Goal: Feedback & Contribution: Leave review/rating

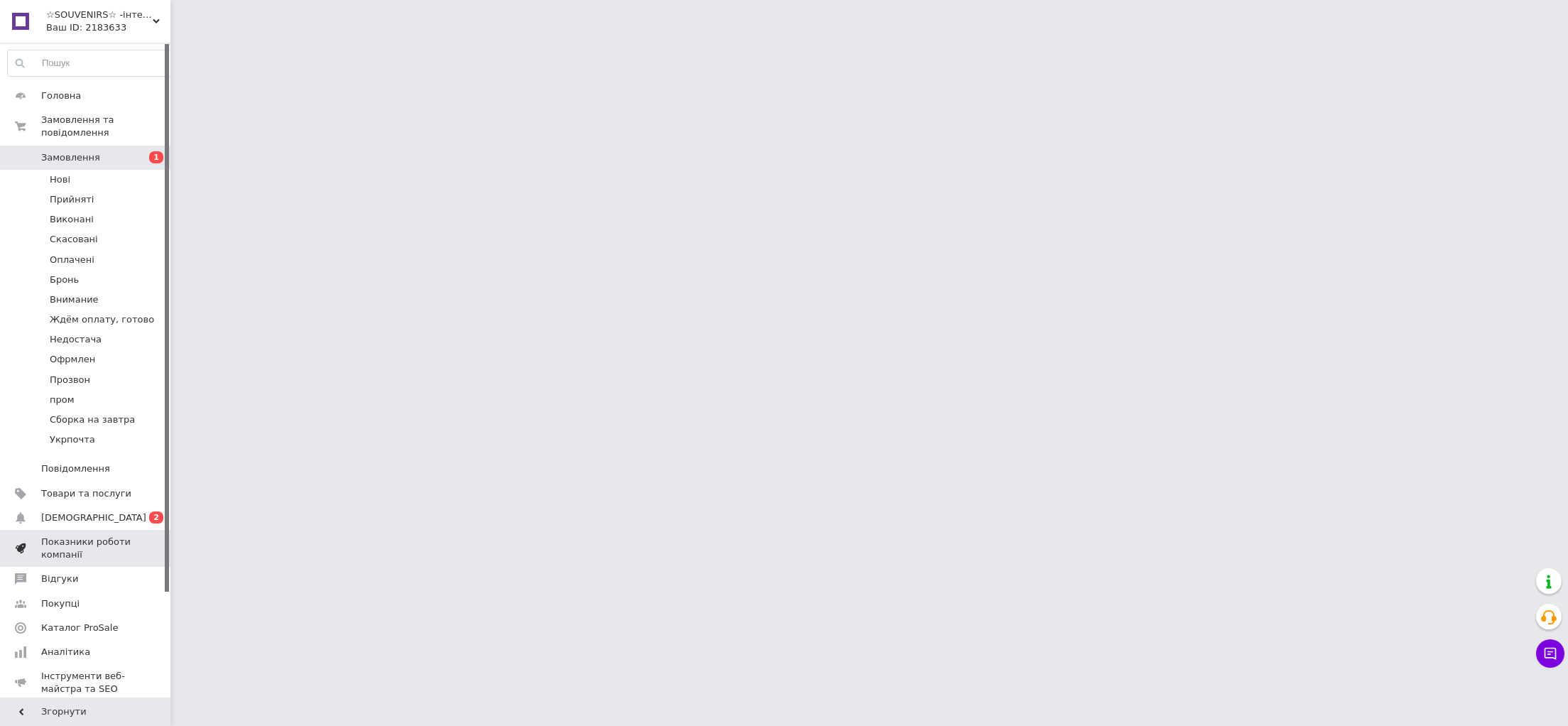
click at [80, 530] on link "Показники роботи компанії" at bounding box center [94, 547] width 187 height 37
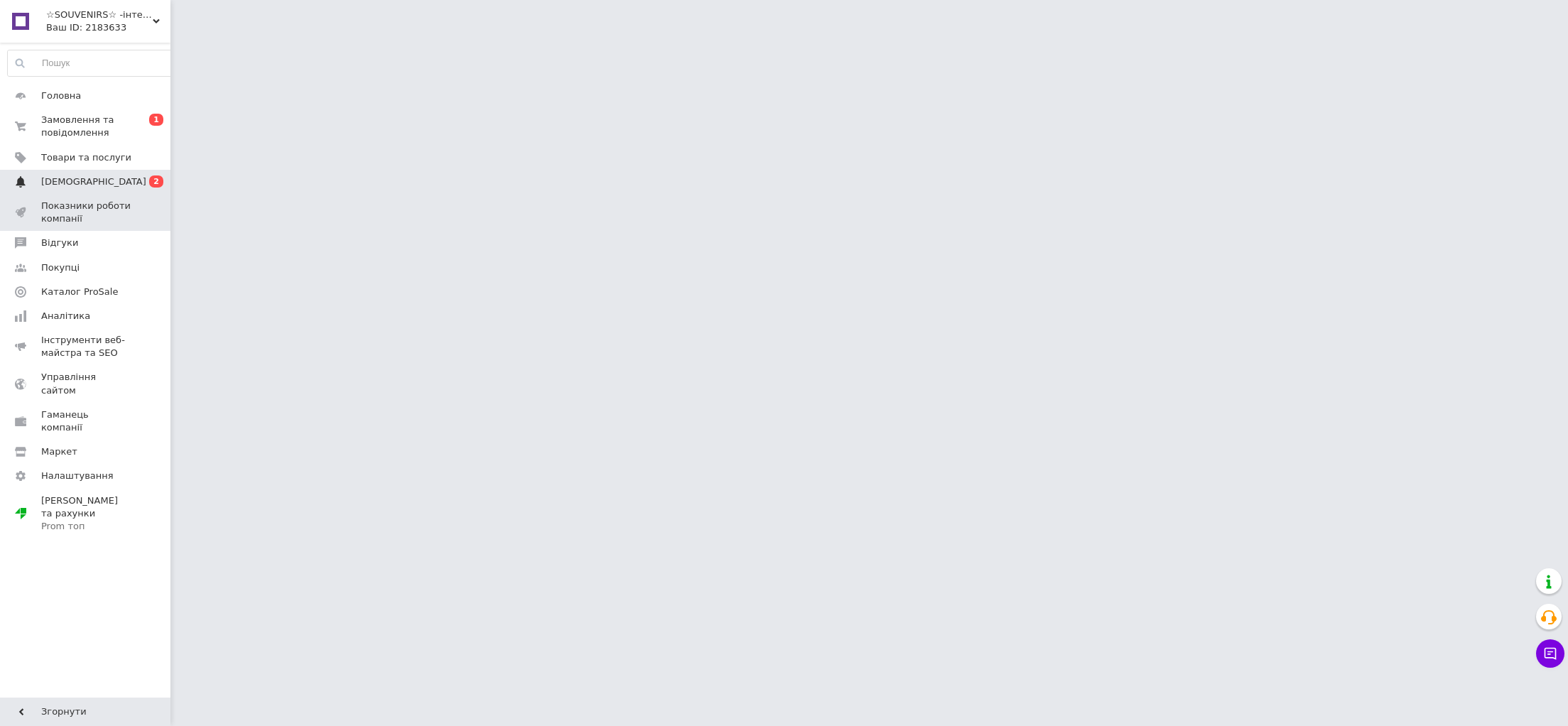
click at [98, 180] on span "[DEMOGRAPHIC_DATA]" at bounding box center [86, 182] width 90 height 13
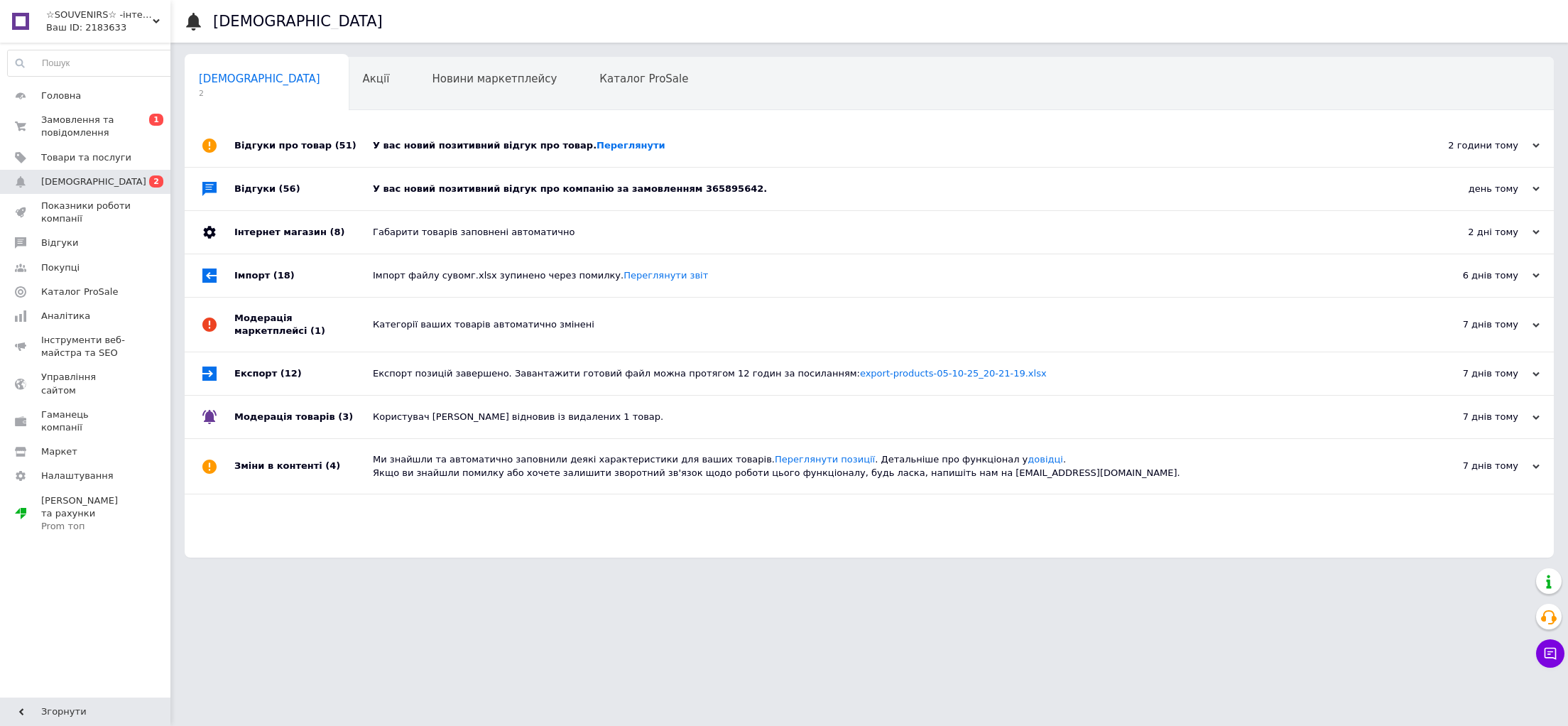
click at [470, 162] on div "У вас новий позитивний відгук про товар. [GEOGRAPHIC_DATA]" at bounding box center [885, 146] width 1025 height 43
click at [464, 160] on div "У вас новий позитивний відгук про товар. [GEOGRAPHIC_DATA]" at bounding box center [885, 146] width 1025 height 43
click at [434, 165] on div "У вас новий позитивний відгук про товар. [GEOGRAPHIC_DATA]" at bounding box center [885, 146] width 1025 height 43
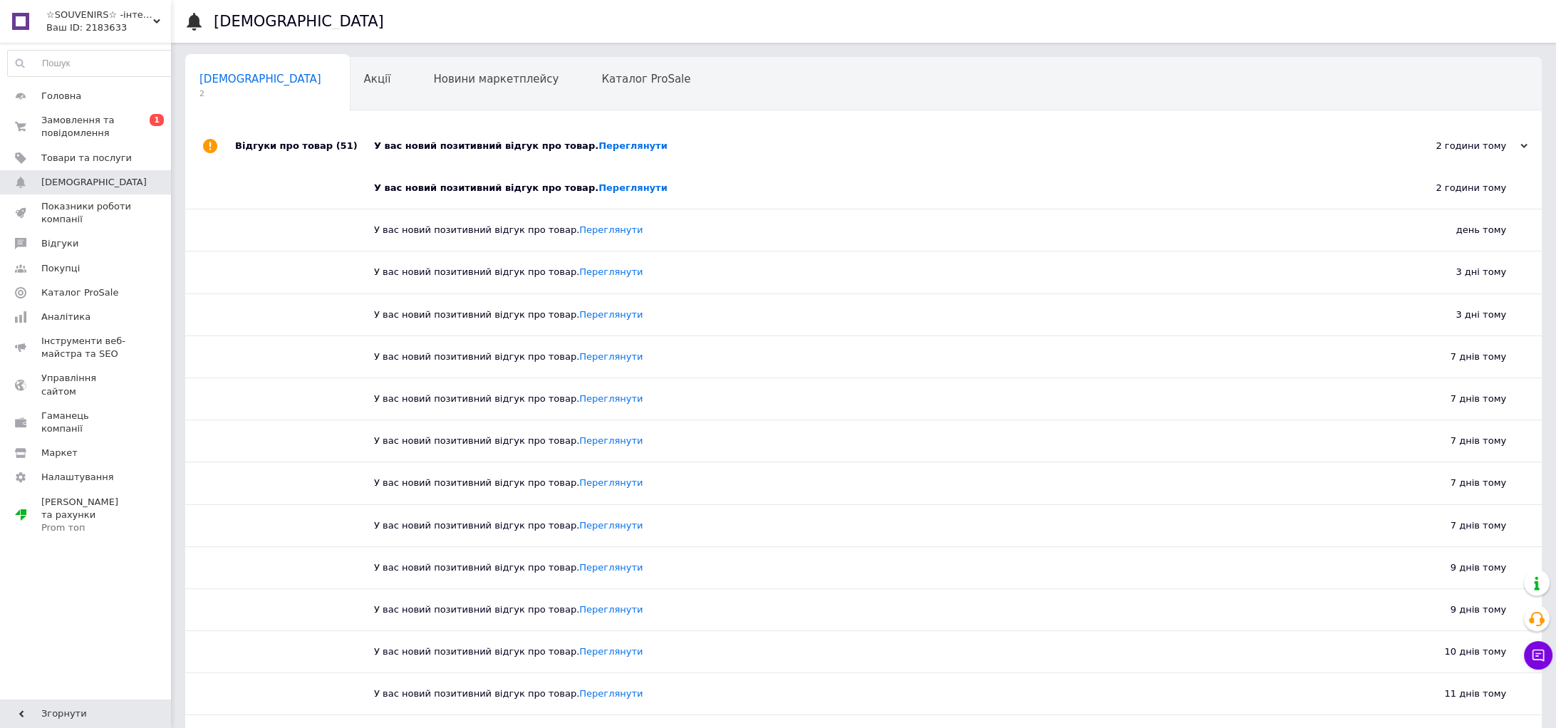
click at [435, 165] on div "У вас новий позитивний відгук про товар. [GEOGRAPHIC_DATA]" at bounding box center [879, 146] width 1011 height 43
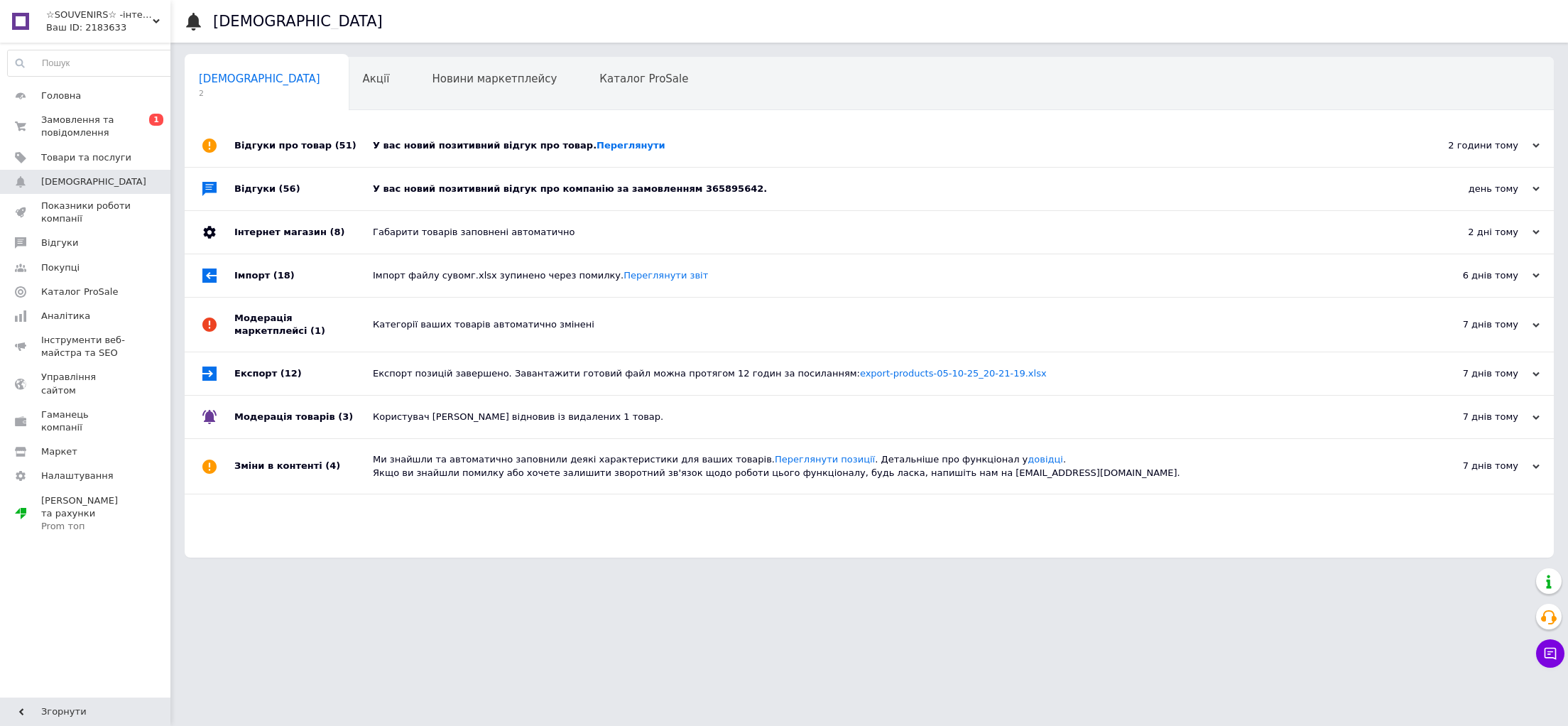
click at [446, 210] on div "У вас новий позитивний відгук про компанію за замовленням 365895642." at bounding box center [885, 188] width 1025 height 43
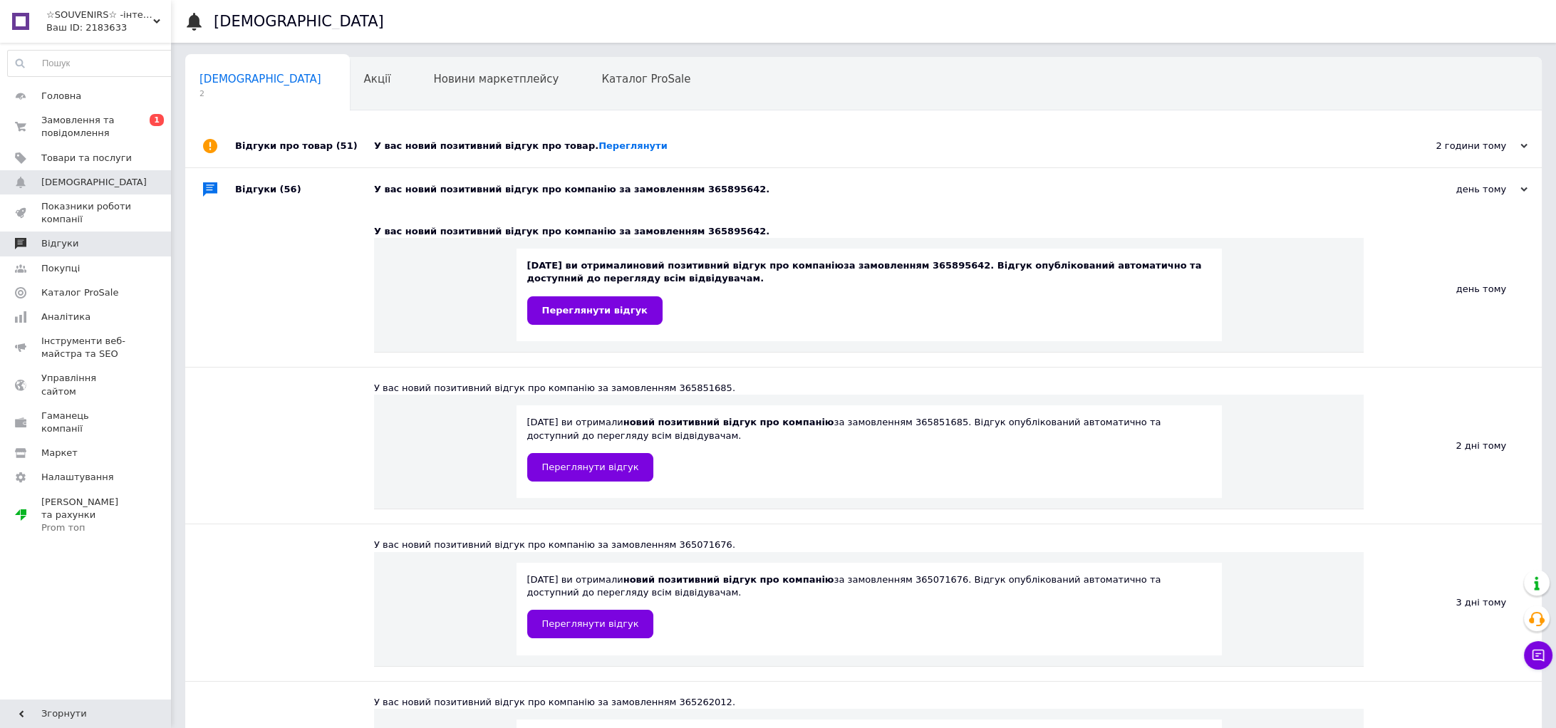
click at [123, 240] on span "Відгуки" at bounding box center [86, 243] width 90 height 13
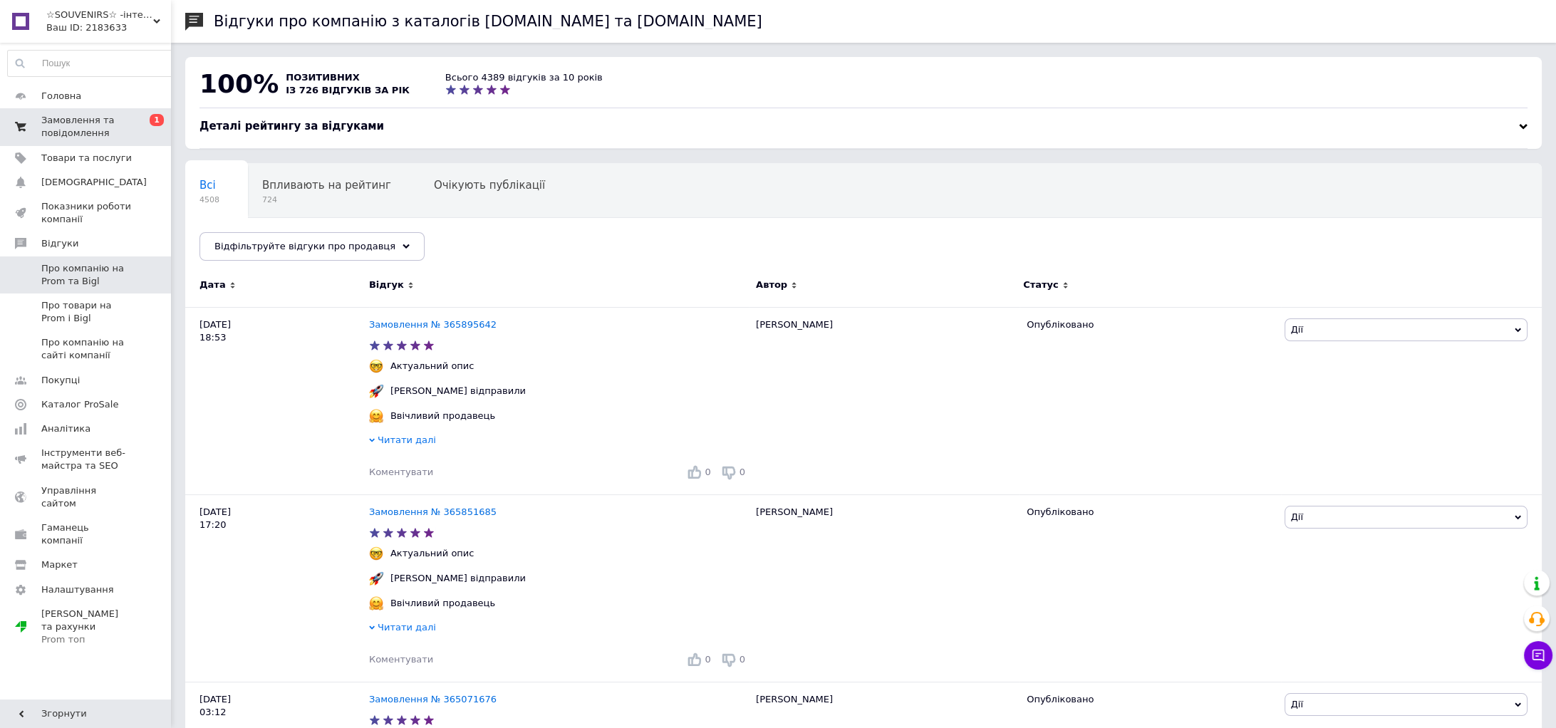
click at [115, 116] on span "Замовлення та повідомлення" at bounding box center [86, 127] width 90 height 26
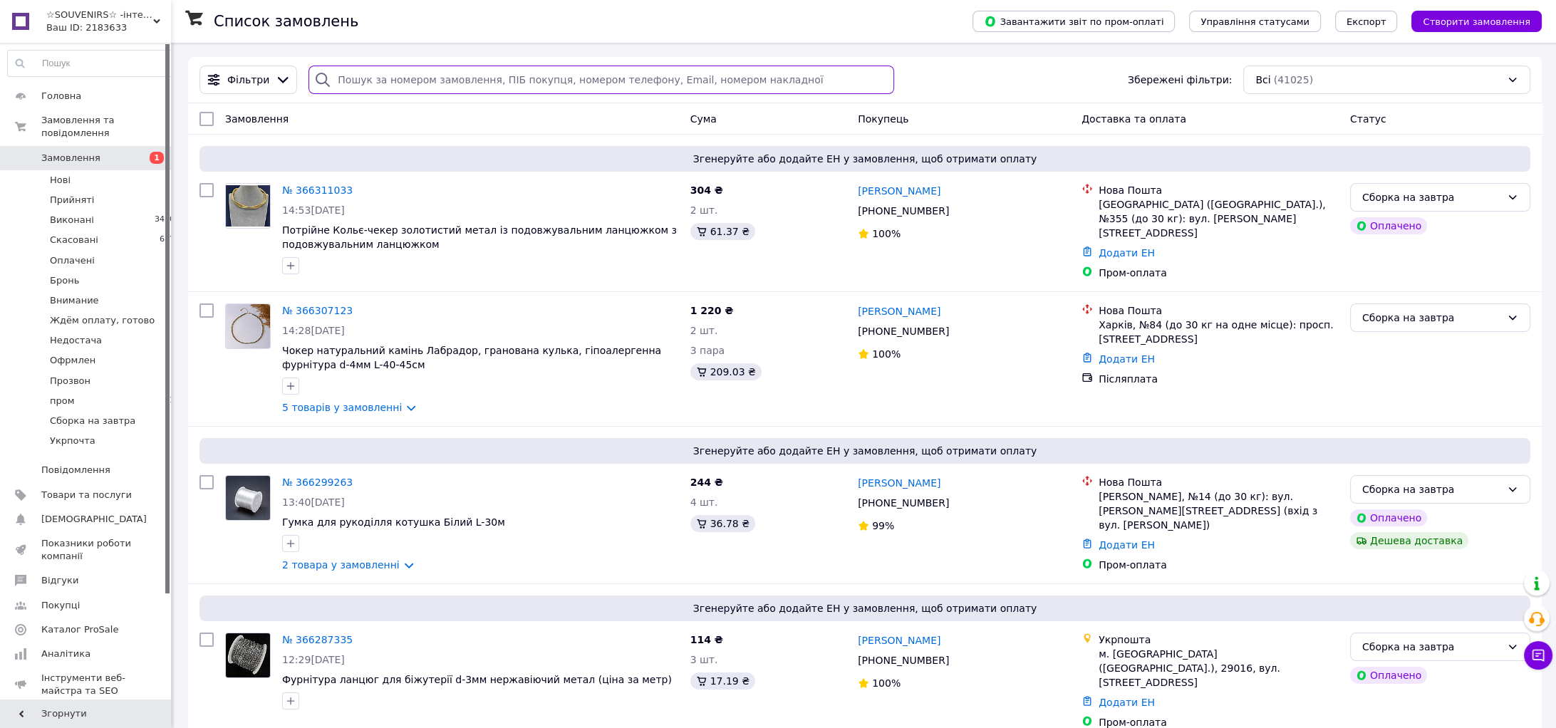
click at [441, 73] on input "search" at bounding box center [600, 80] width 585 height 28
paste input "[PERSON_NAME]"
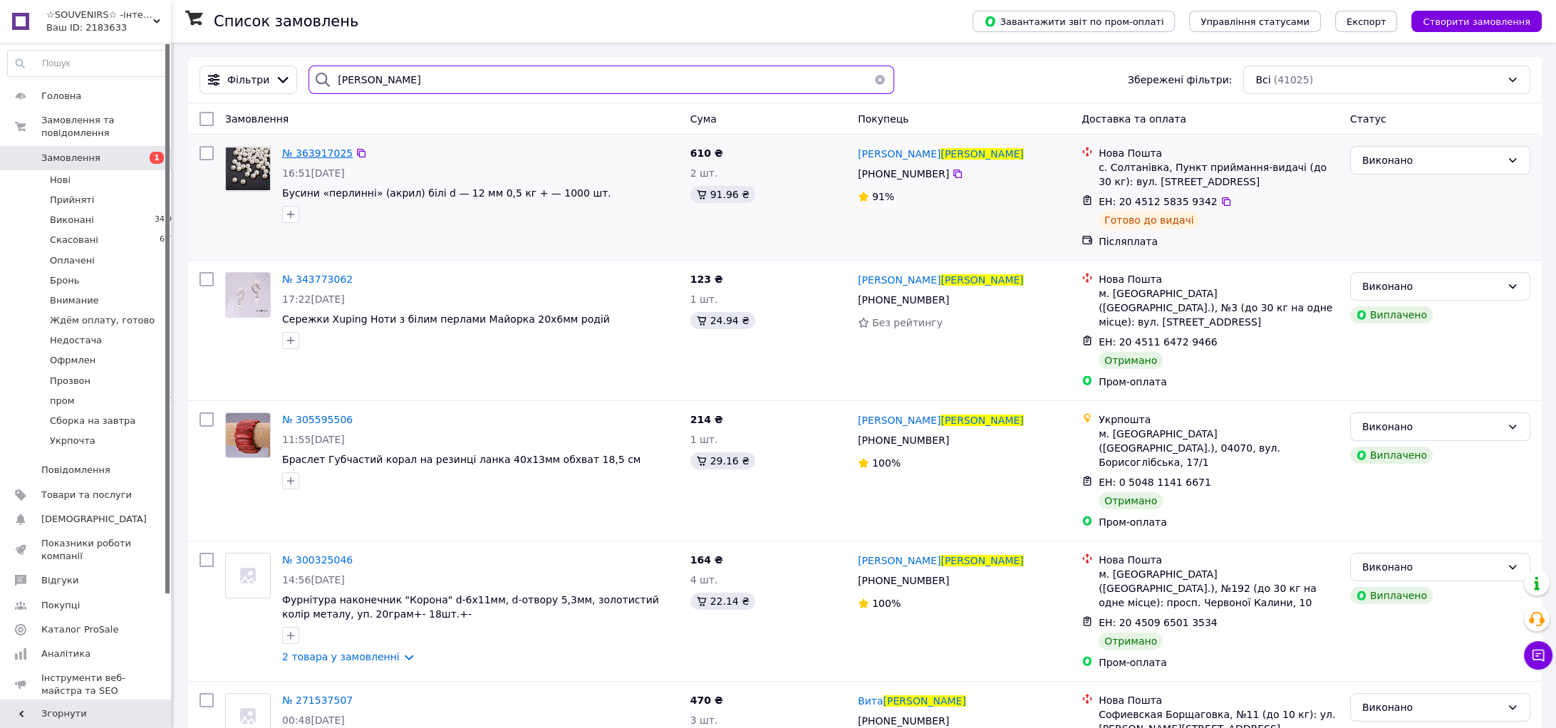
type input "[PERSON_NAME]"
click at [310, 150] on span "№ 363917025" at bounding box center [317, 152] width 71 height 11
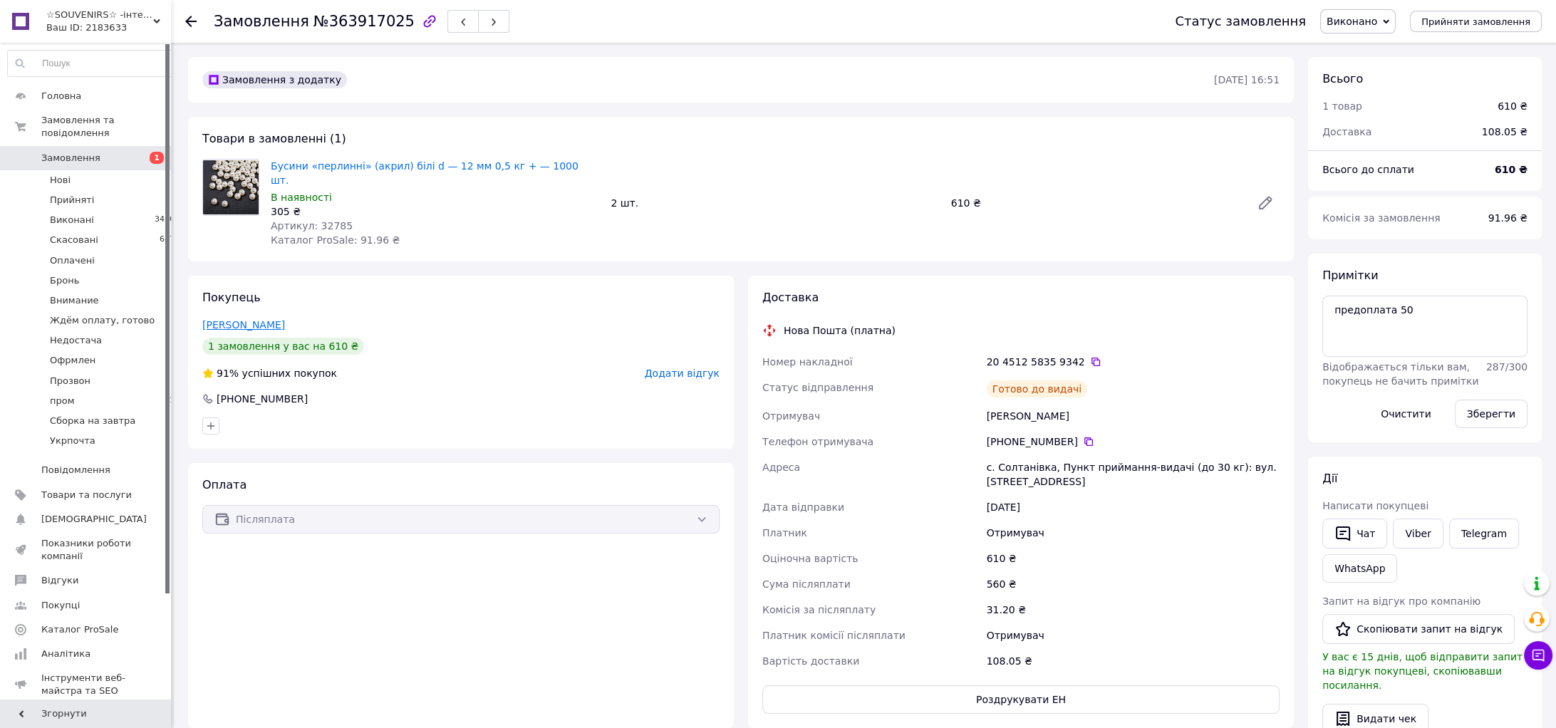
click at [244, 319] on link "[PERSON_NAME]" at bounding box center [243, 324] width 83 height 11
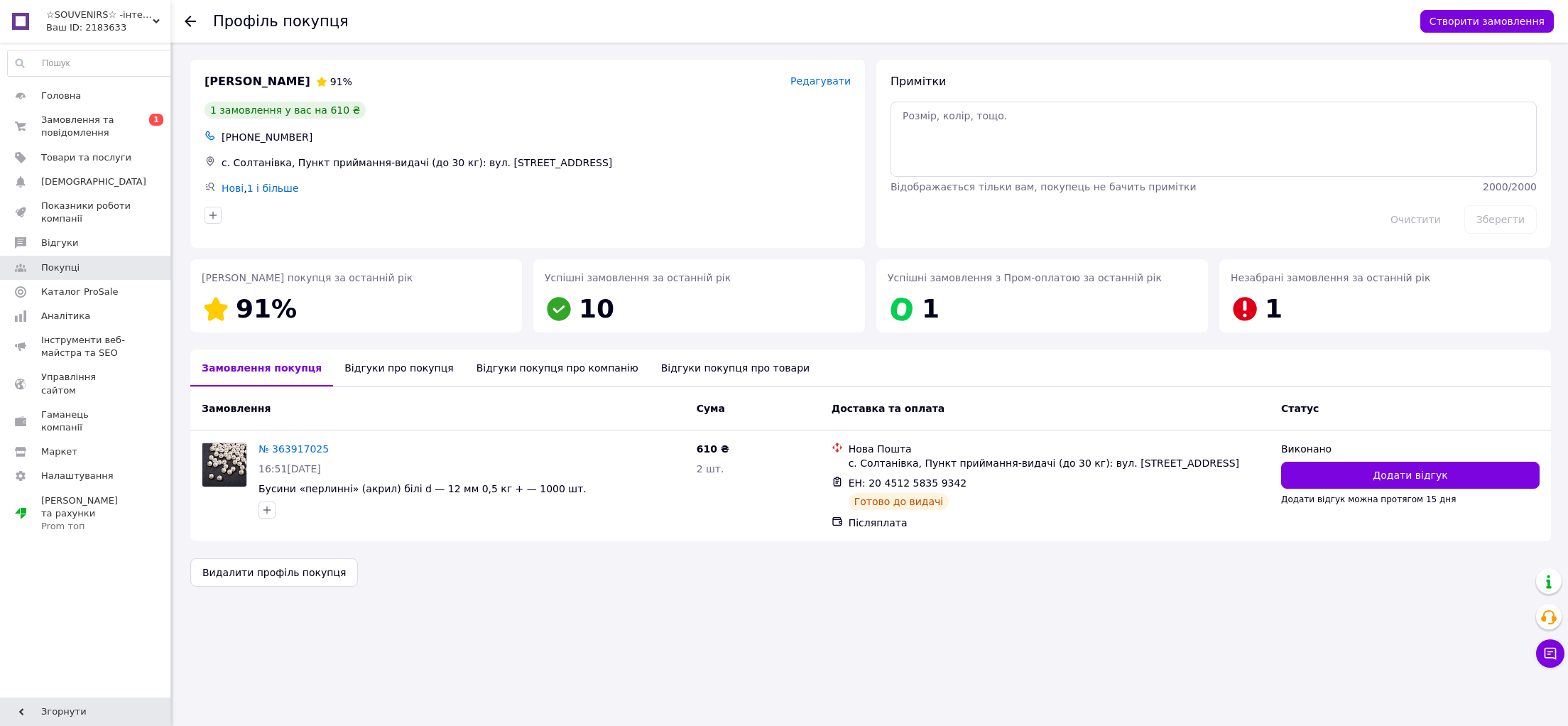
click at [366, 376] on div "Відгуки про покупця" at bounding box center [399, 368] width 132 height 37
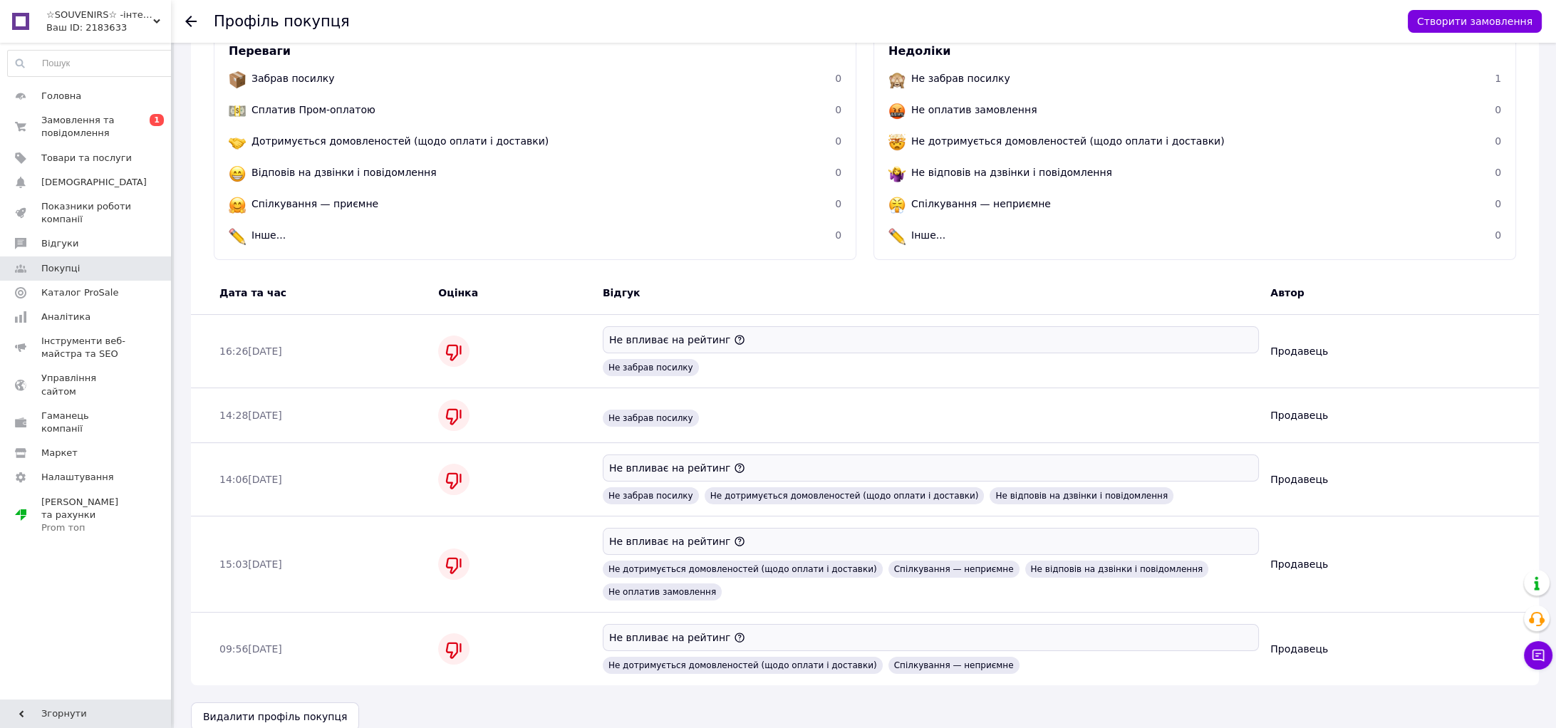
scroll to position [182, 0]
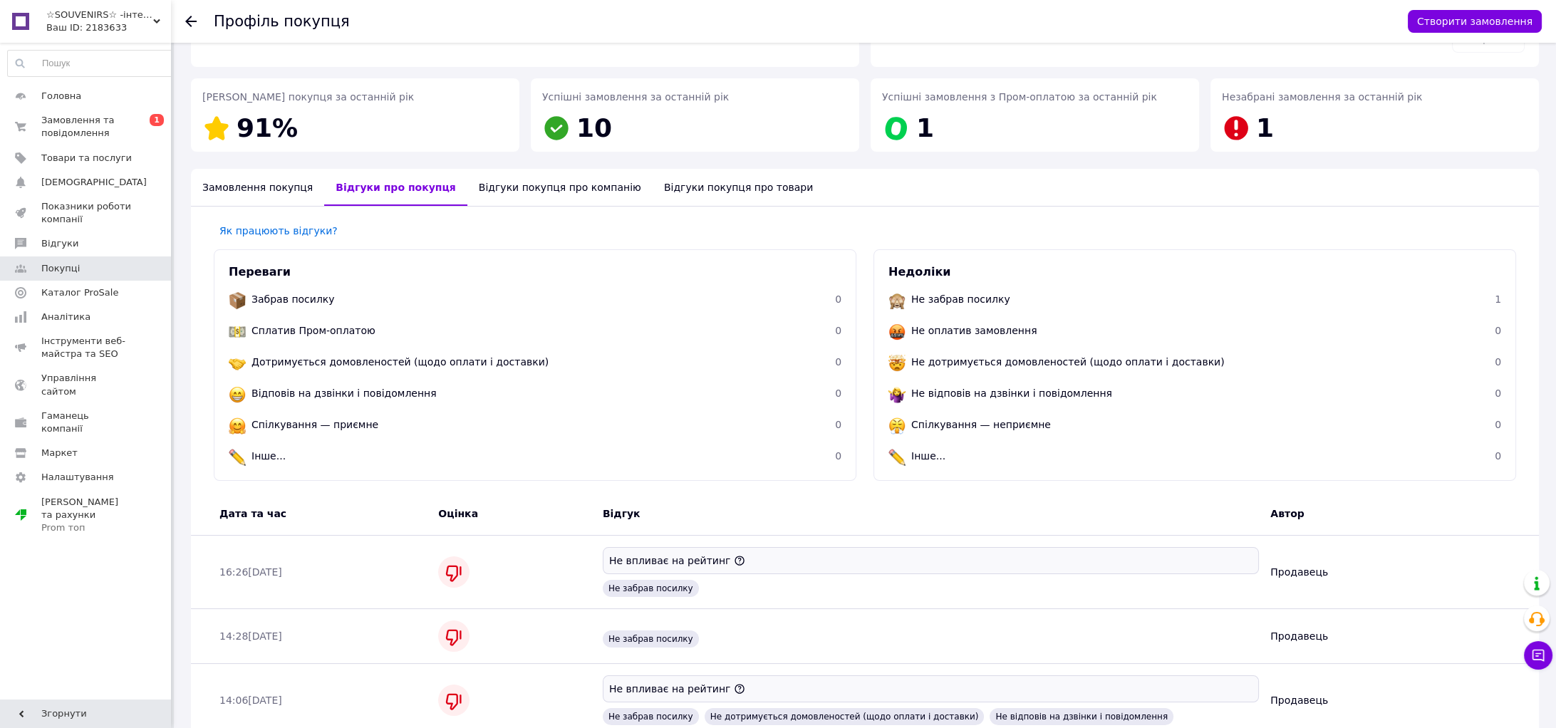
click at [260, 182] on div "Замовлення покупця" at bounding box center [257, 187] width 133 height 37
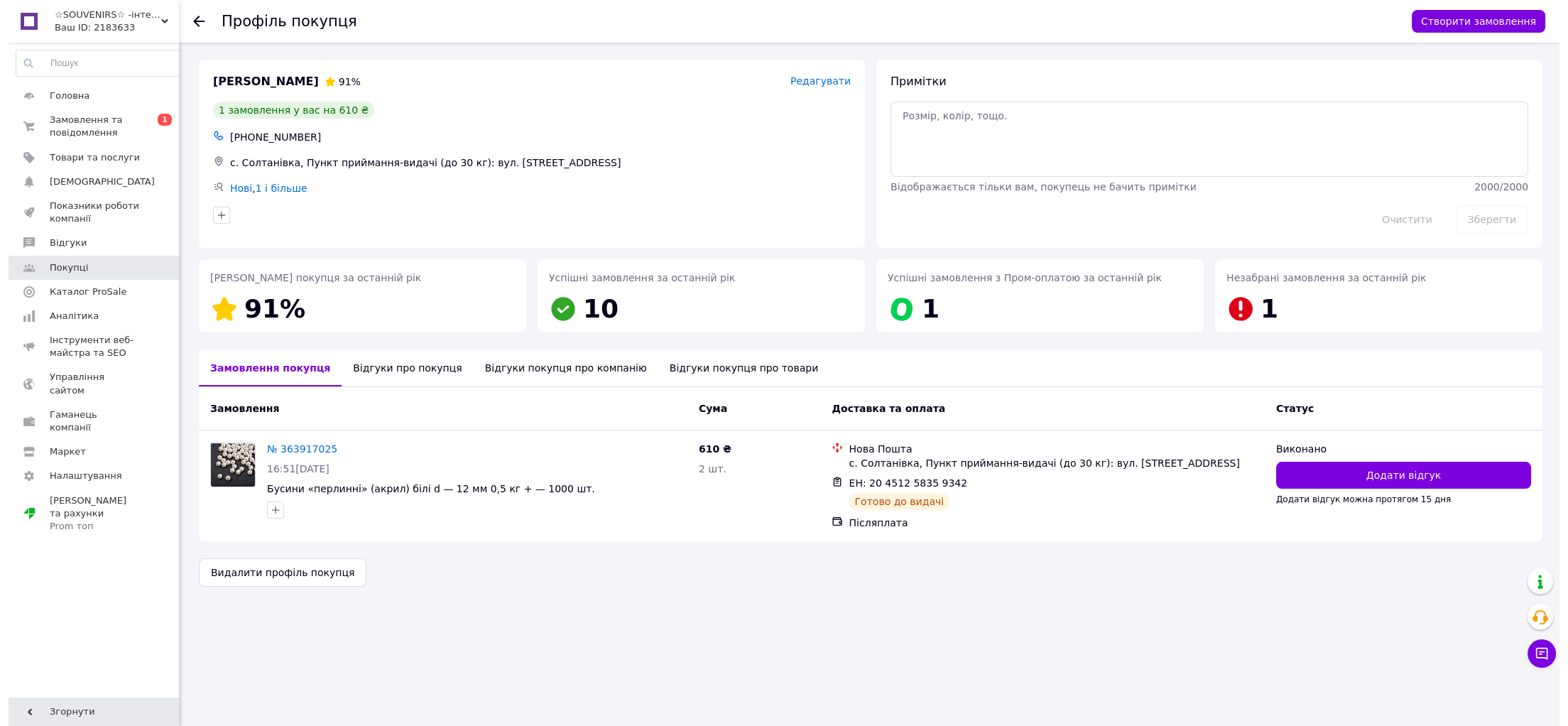
scroll to position [0, 0]
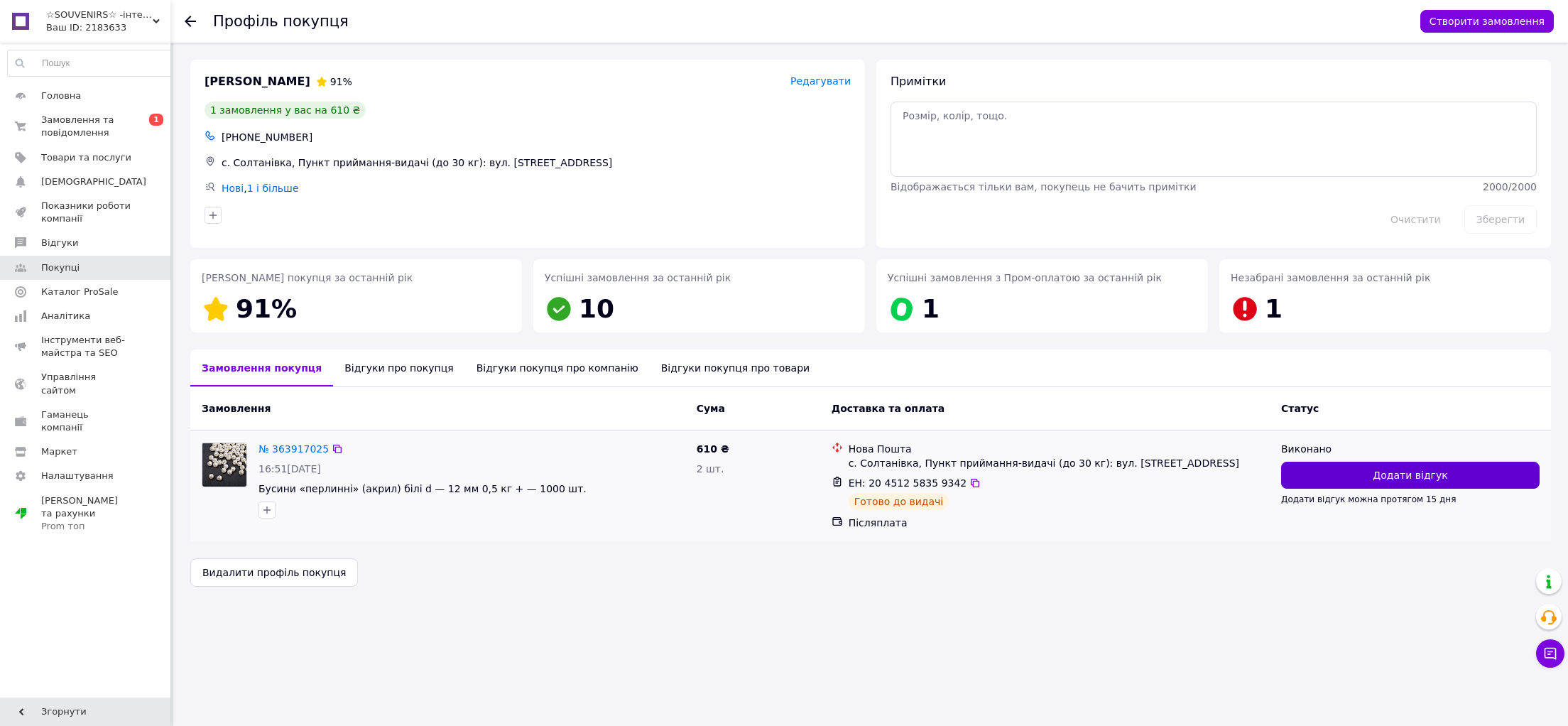
click at [1345, 476] on button "Додати відгук" at bounding box center [1410, 475] width 258 height 27
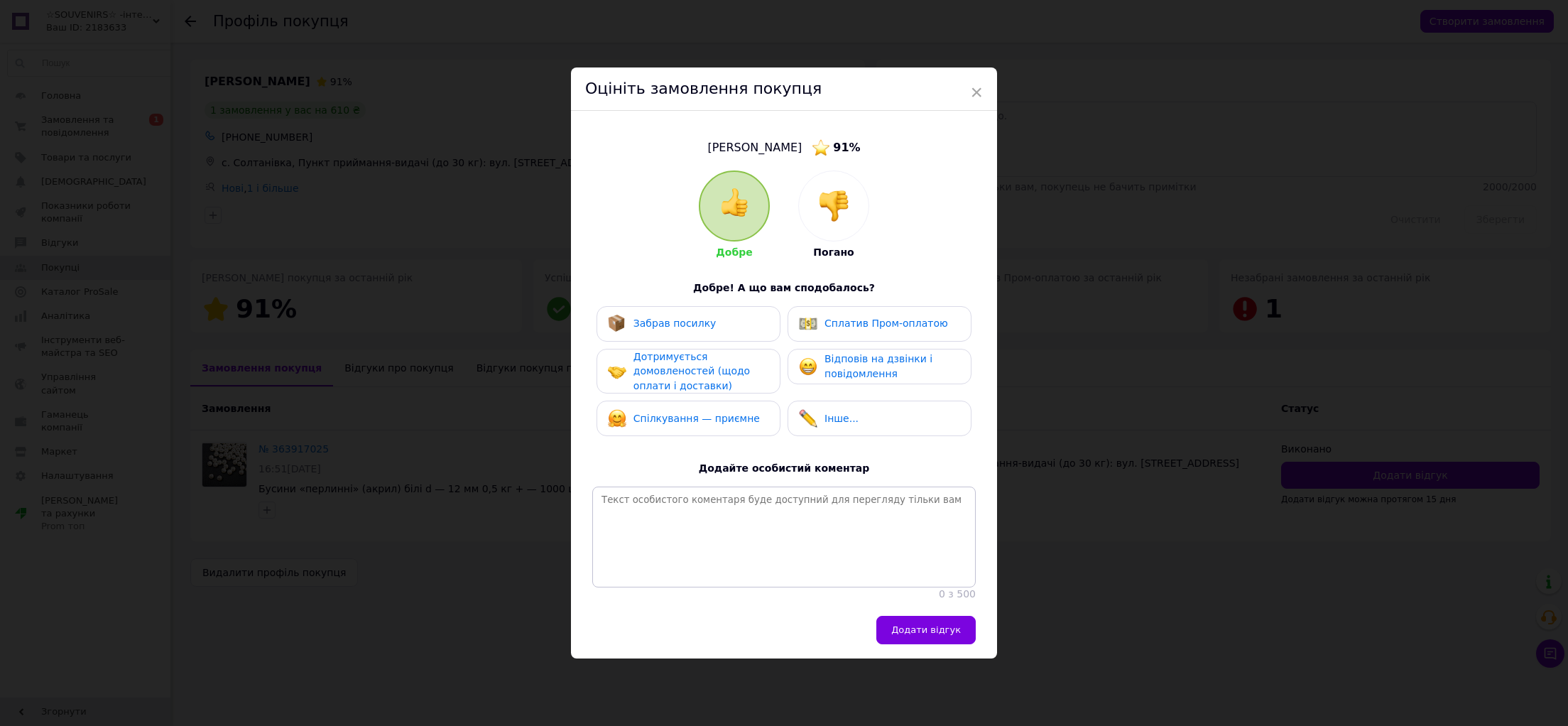
click at [818, 196] on img at bounding box center [833, 205] width 31 height 31
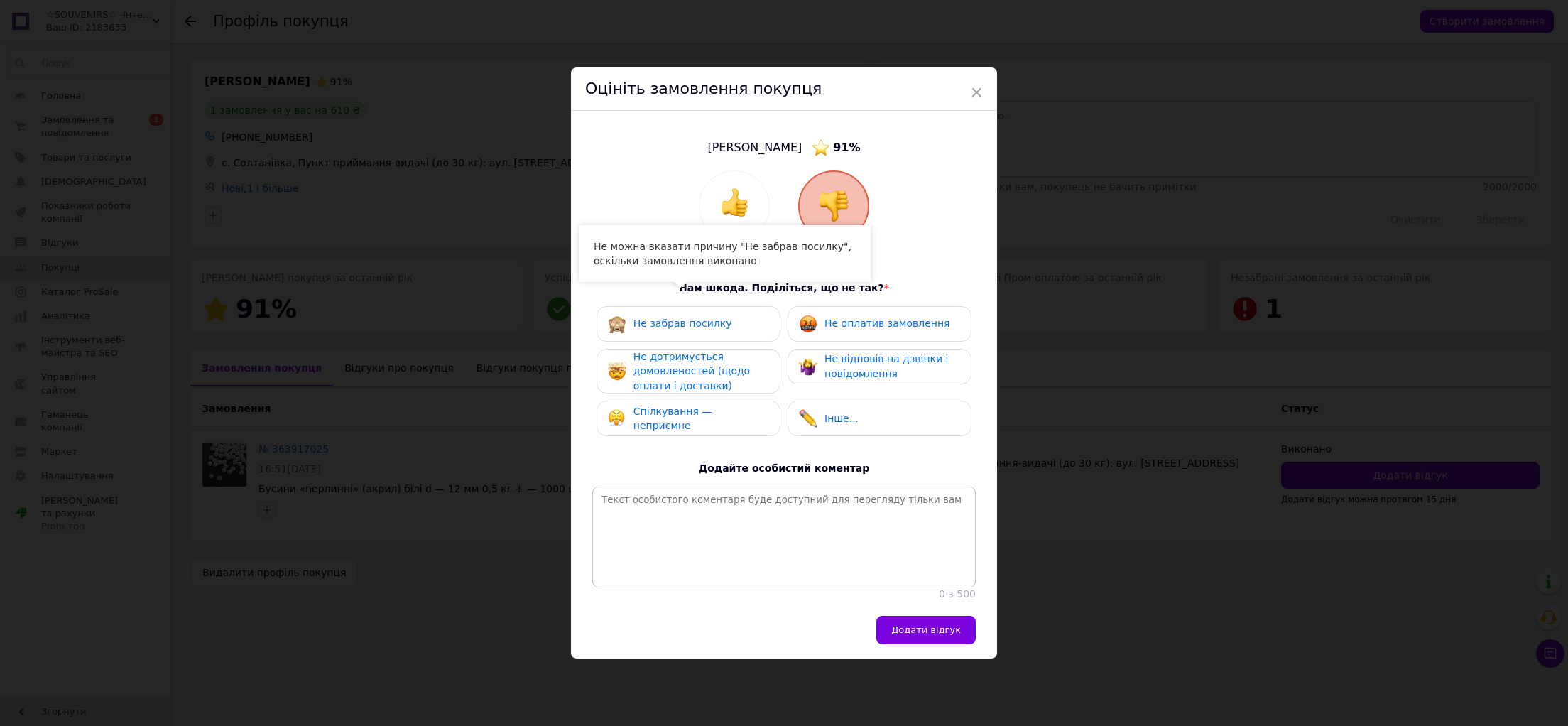
drag, startPoint x: 671, startPoint y: 305, endPoint x: 702, endPoint y: 340, distance: 46.8
click at [670, 317] on span "Не забрав посилку" at bounding box center [682, 322] width 99 height 11
click at [920, 635] on span "Додати відгук" at bounding box center [926, 629] width 70 height 11
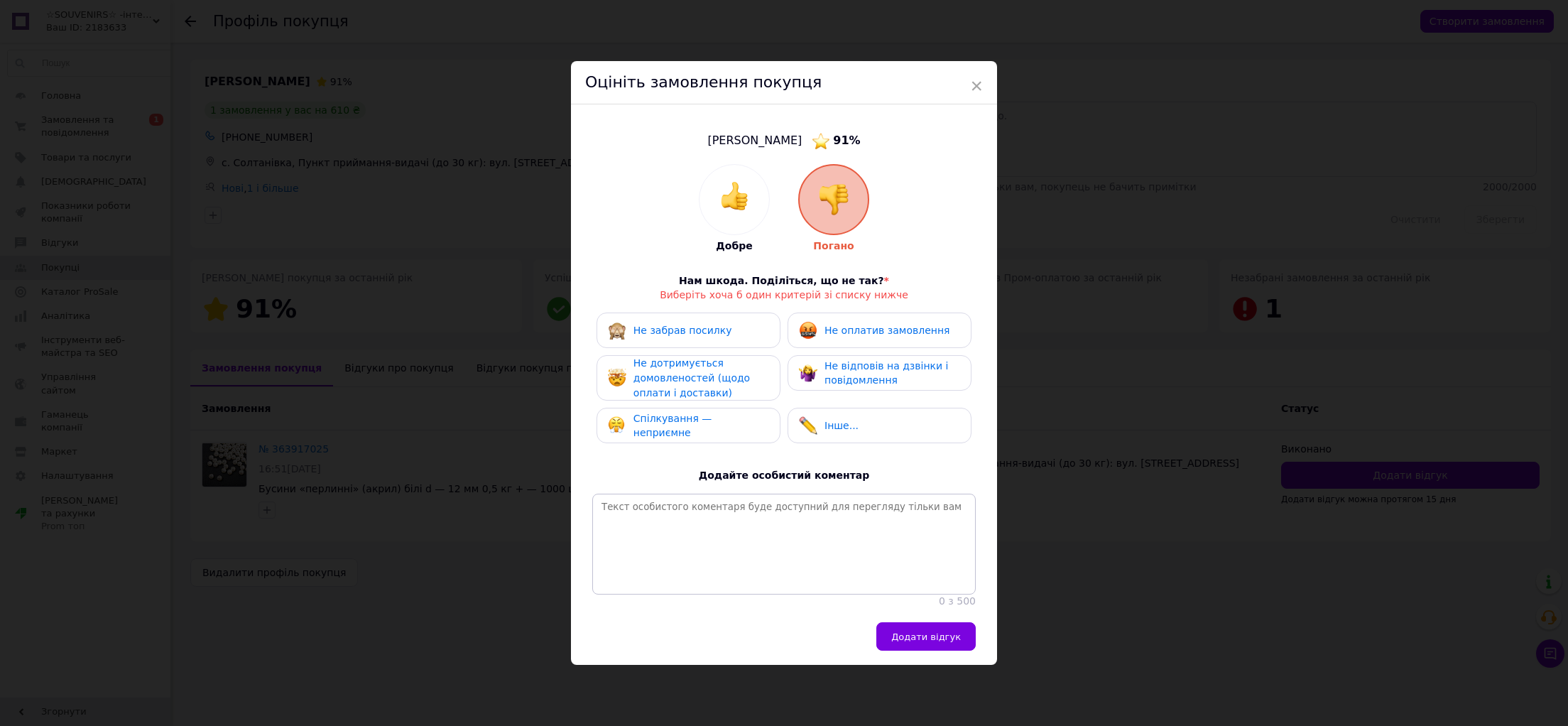
click at [487, 591] on div "× Оцініть замовлення покупця [PERSON_NAME] 91 % Добре Погано Нам шкода. Поділіт…" at bounding box center [784, 363] width 1568 height 726
